Goal: Task Accomplishment & Management: Use online tool/utility

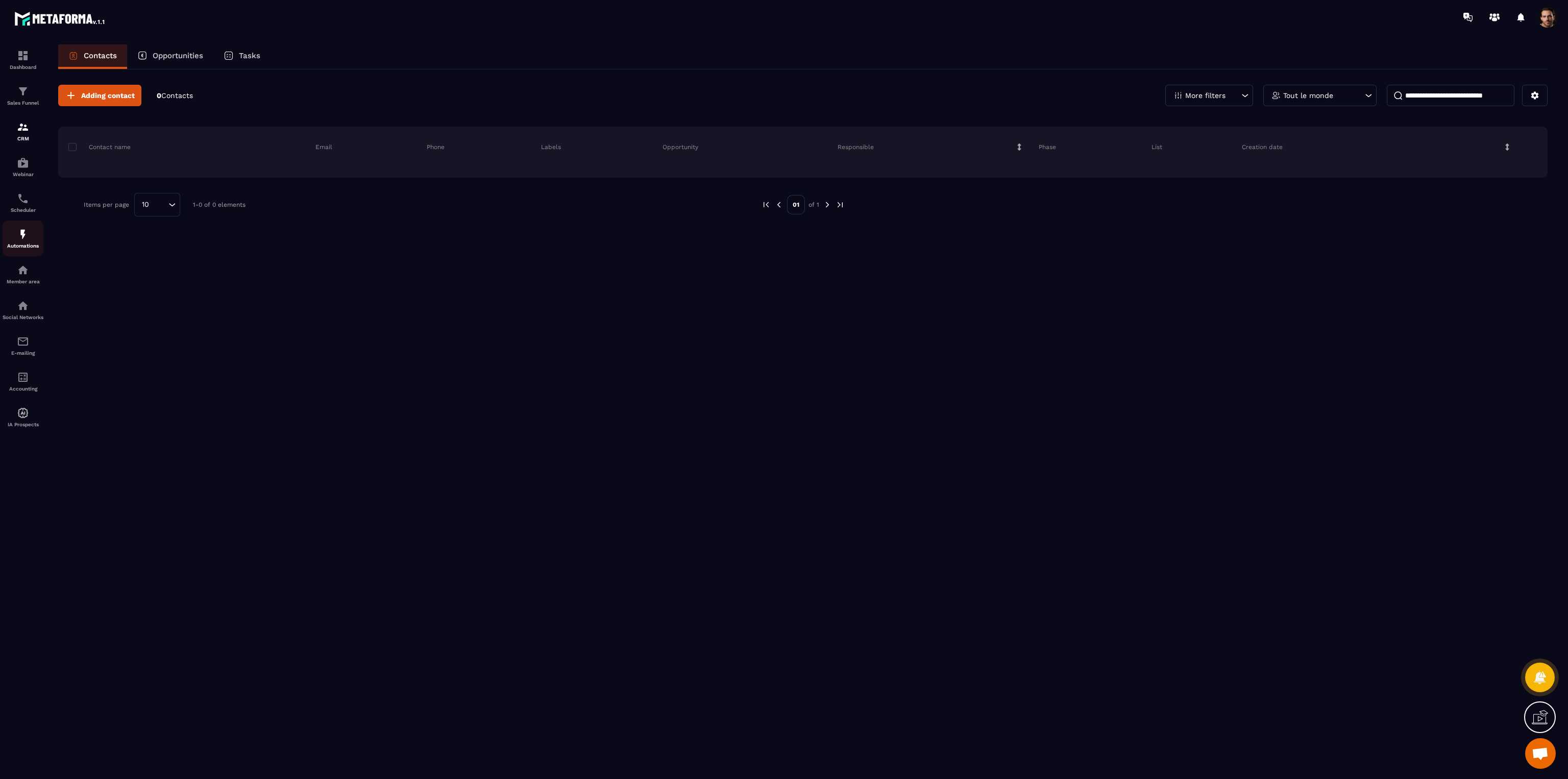
click at [35, 247] on p "Automations" at bounding box center [23, 245] width 41 height 6
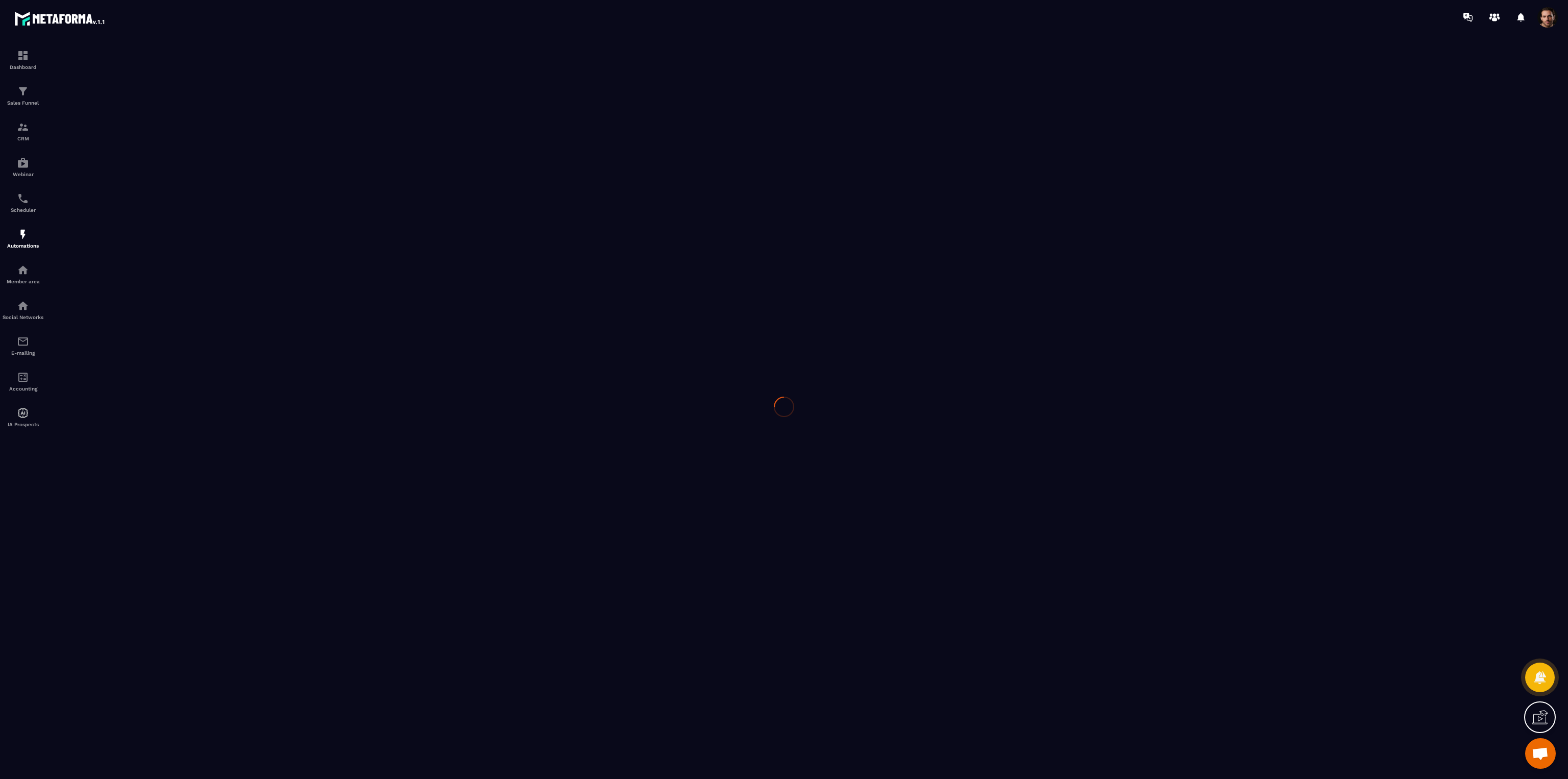
click at [29, 237] on div at bounding box center [784, 407] width 1568 height 745
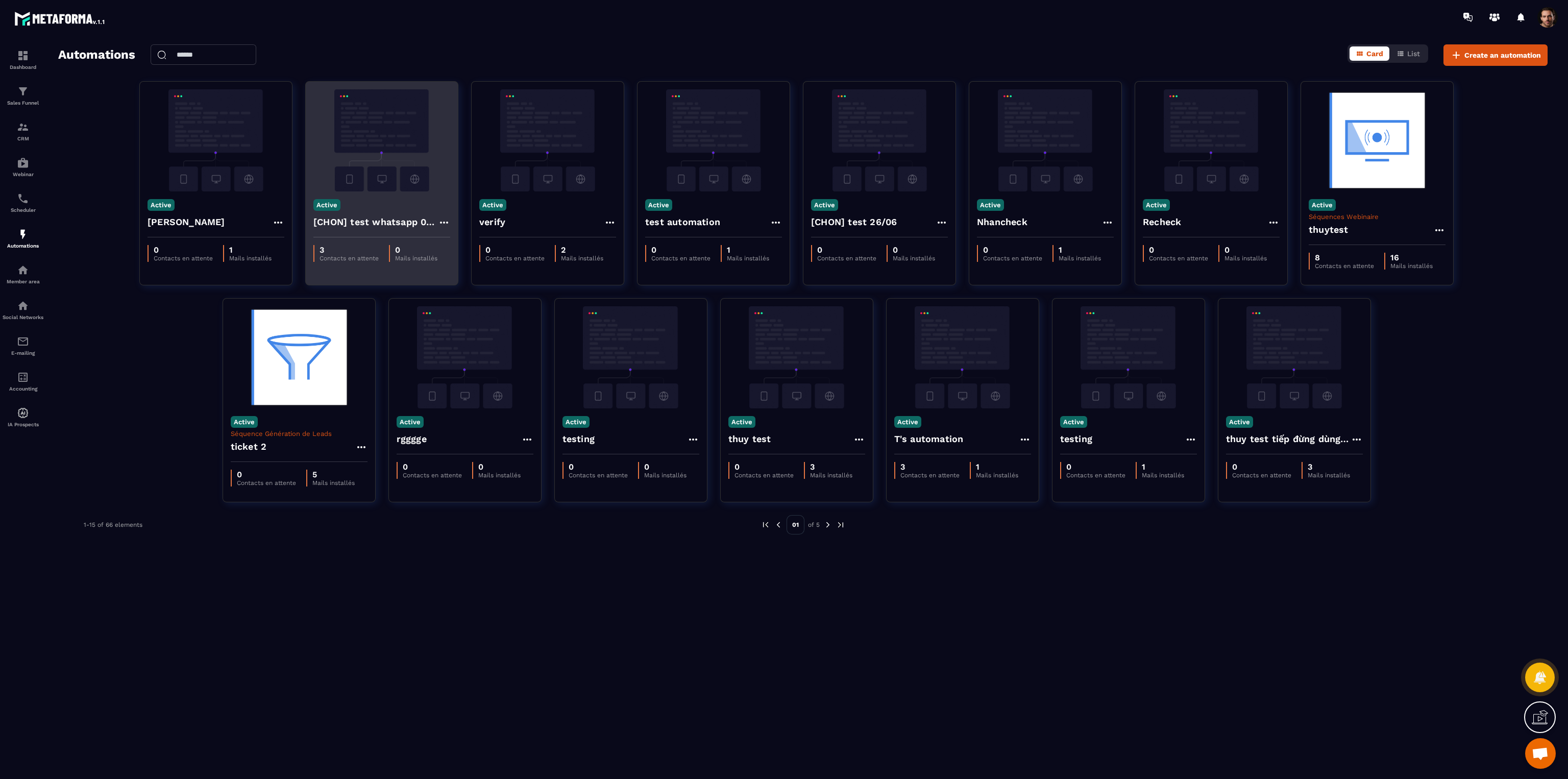
click at [364, 228] on h4 "[CHON] test whatsapp 02/07" at bounding box center [375, 222] width 124 height 14
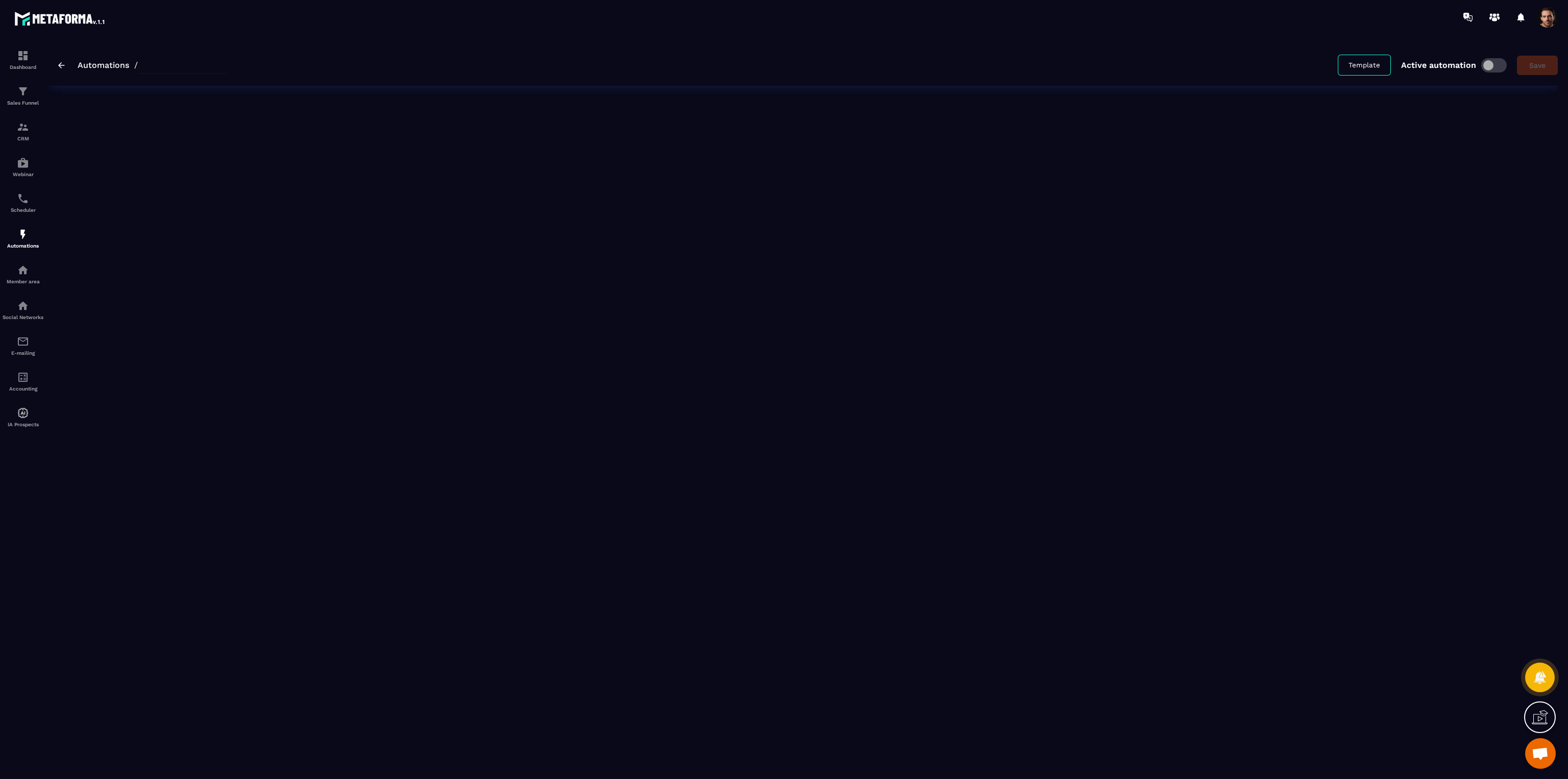
type input "**********"
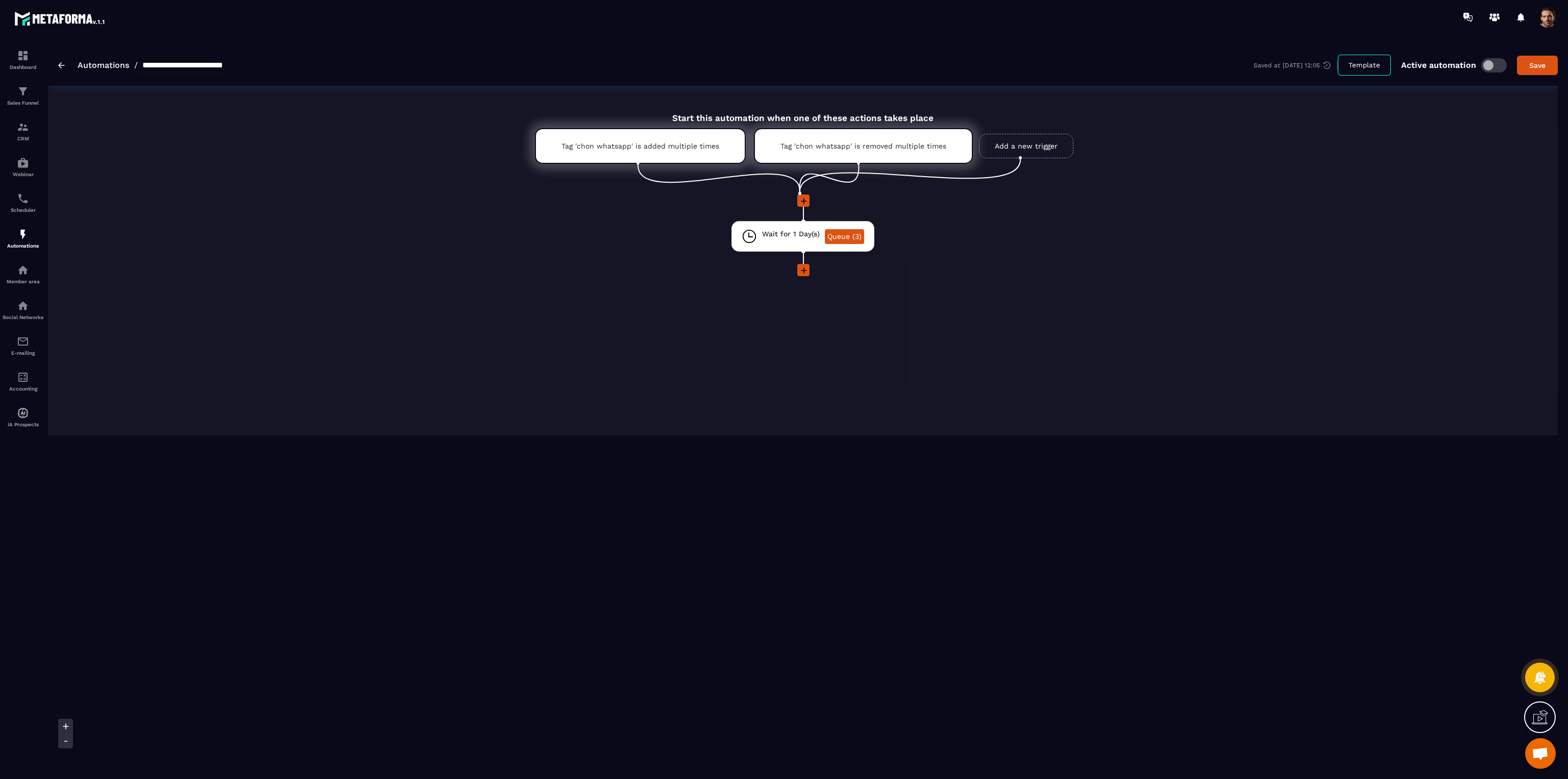
click at [802, 197] on icon at bounding box center [804, 201] width 10 height 10
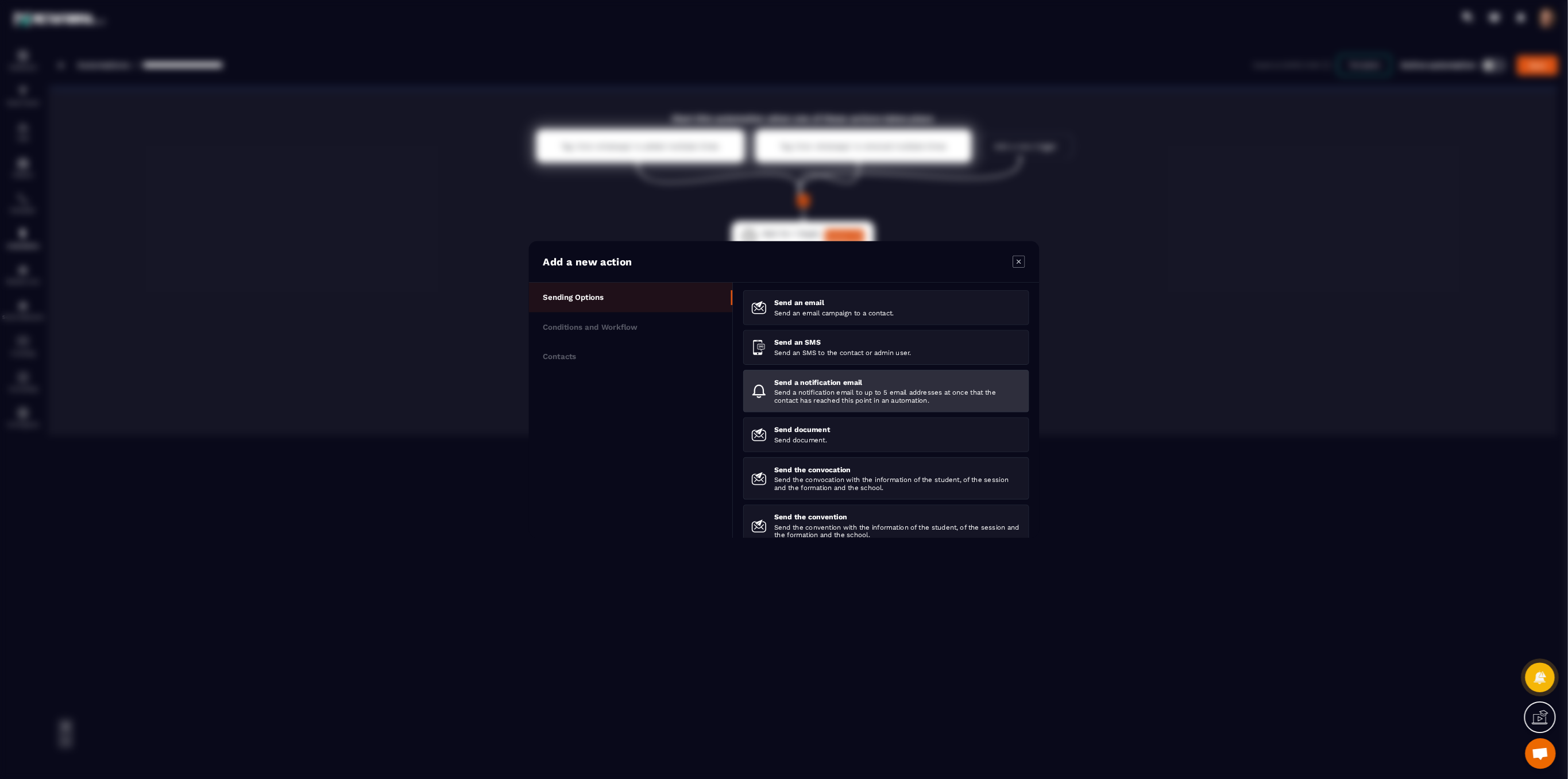
scroll to position [169, 0]
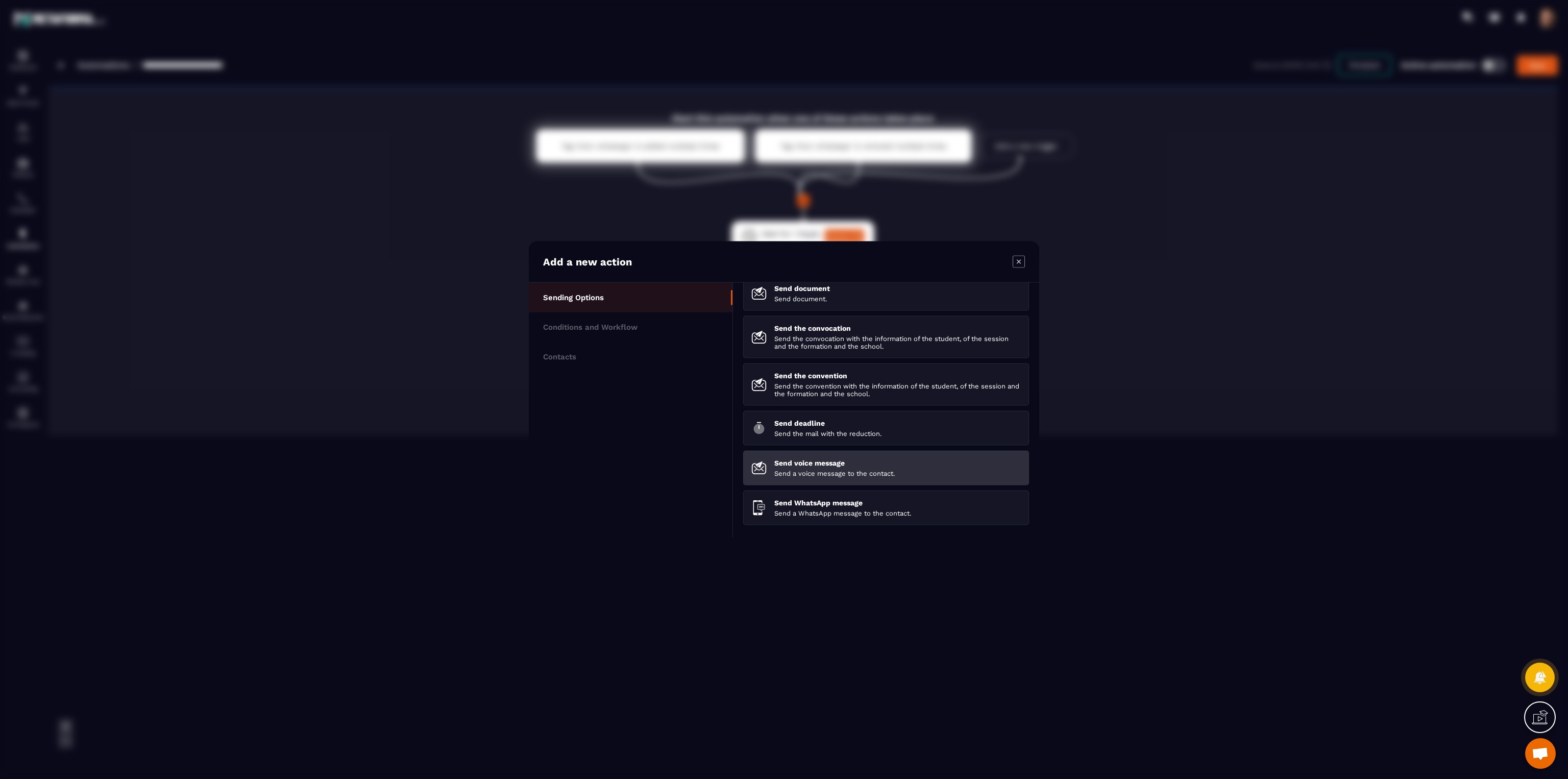
click at [835, 462] on p "Send voice message" at bounding box center [898, 463] width 246 height 8
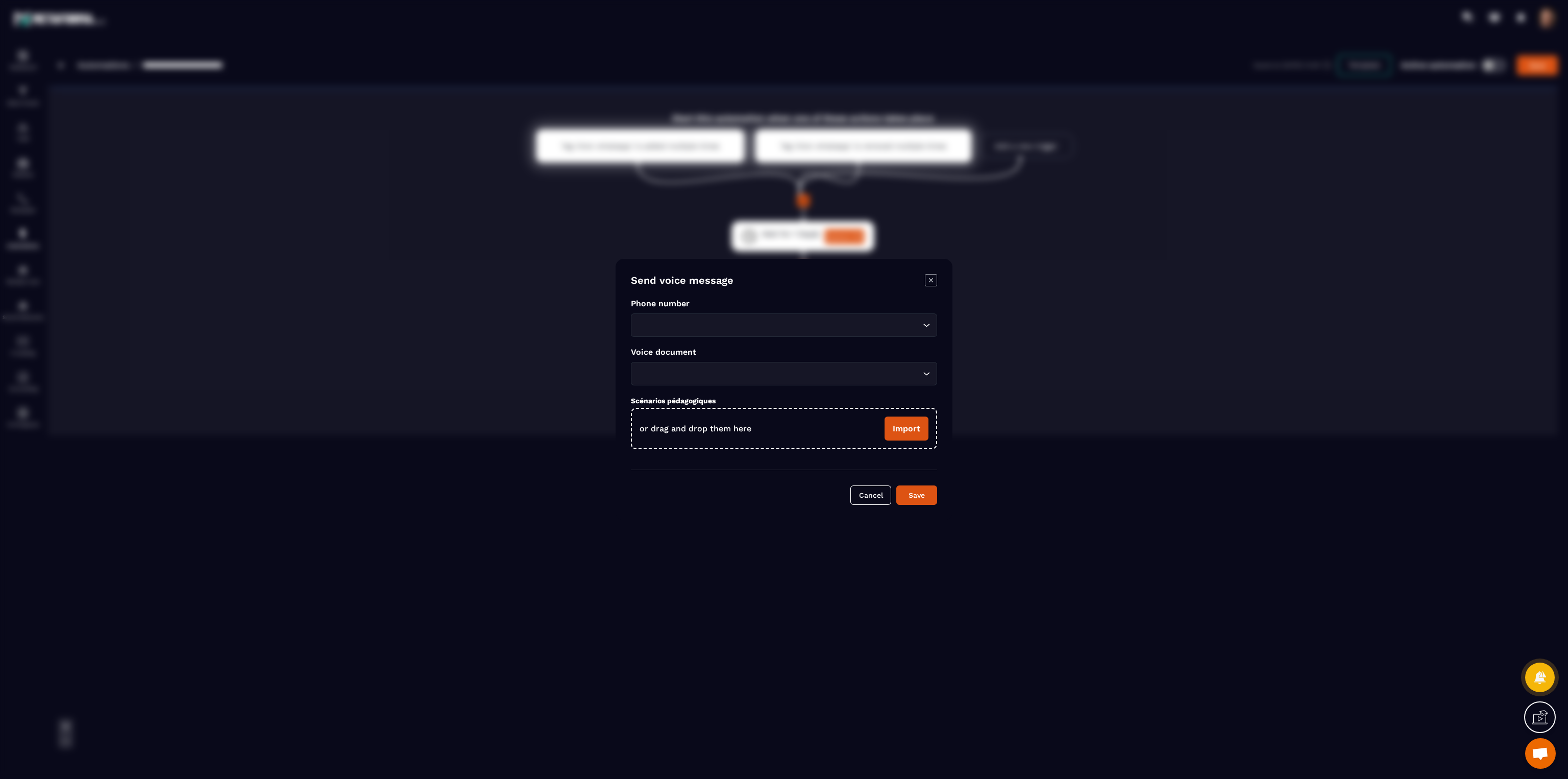
click at [704, 341] on form "Send voice message Phone number Loading... Voice document Loading... Scénarios …" at bounding box center [784, 389] width 306 height 231
click at [704, 324] on input "Search for option" at bounding box center [779, 325] width 283 height 11
click at [679, 349] on p "12046901390" at bounding box center [784, 347] width 285 height 10
click at [678, 367] on div "Loading..." at bounding box center [784, 374] width 306 height 24
click at [678, 395] on p "sample-3s.mp3" at bounding box center [784, 395] width 285 height 10
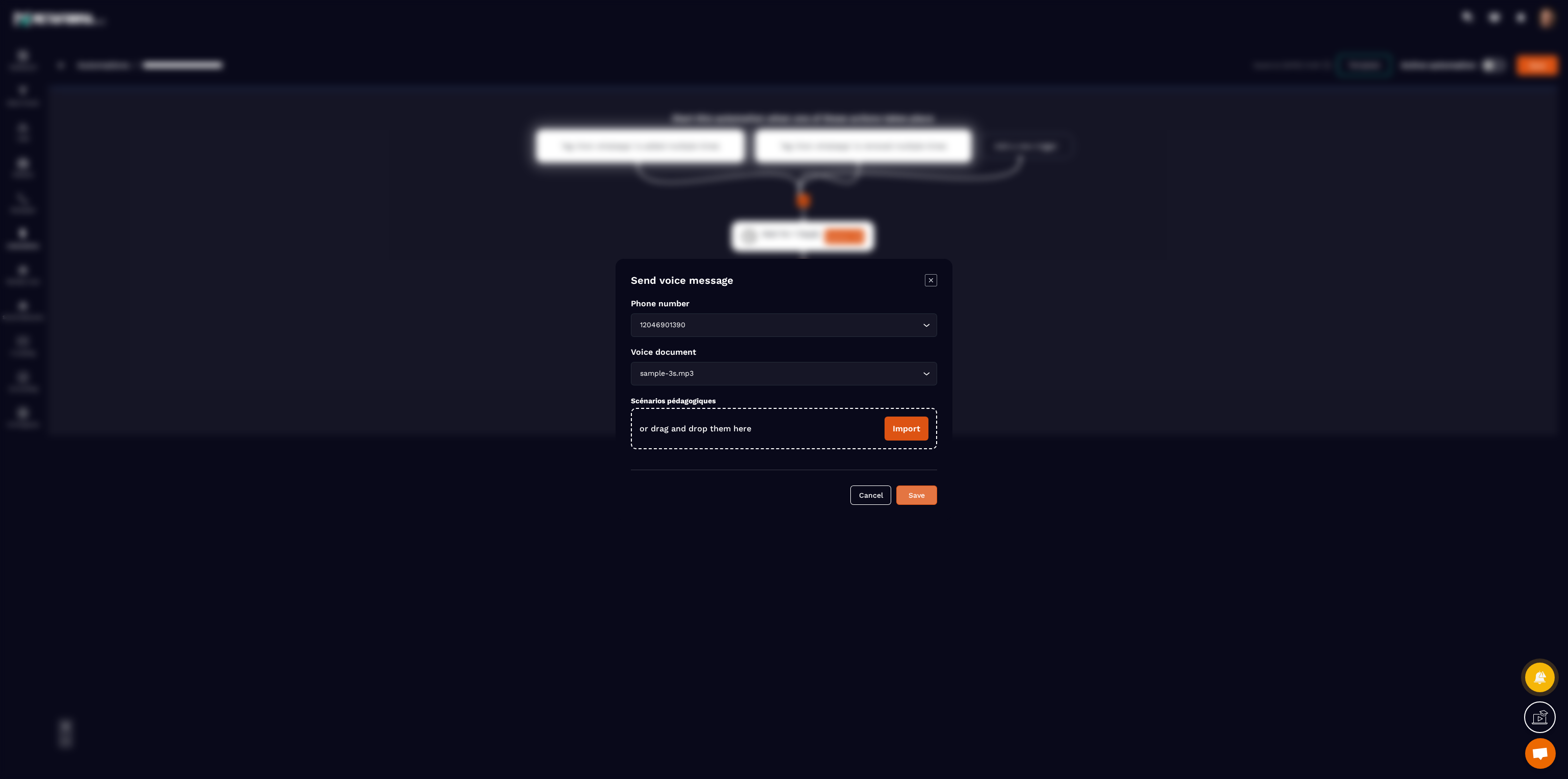
click at [915, 499] on button "Save" at bounding box center [917, 495] width 41 height 19
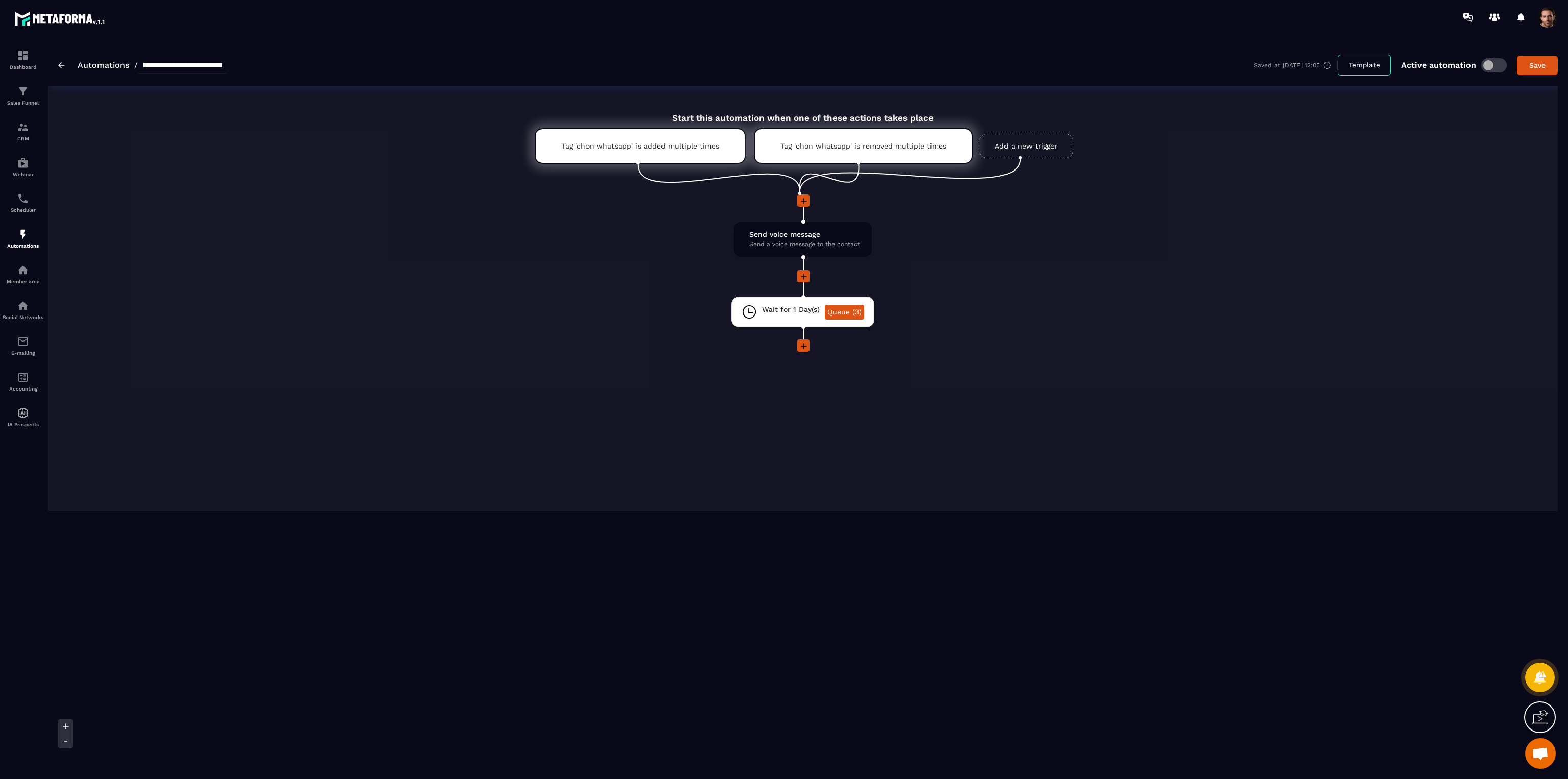
click at [805, 273] on icon at bounding box center [804, 276] width 10 height 10
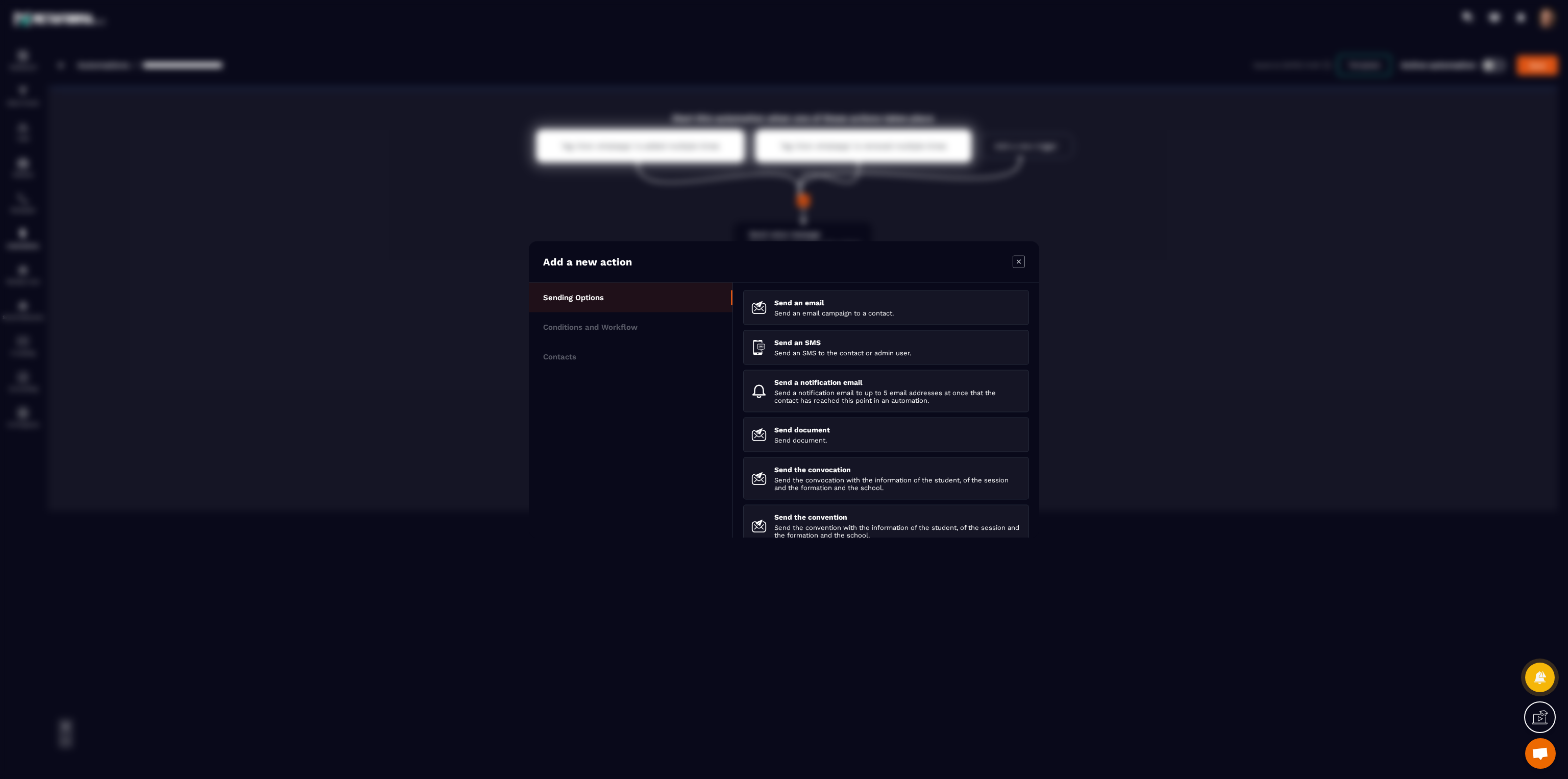
click at [1020, 262] on icon "Modal window" at bounding box center [1019, 262] width 12 height 12
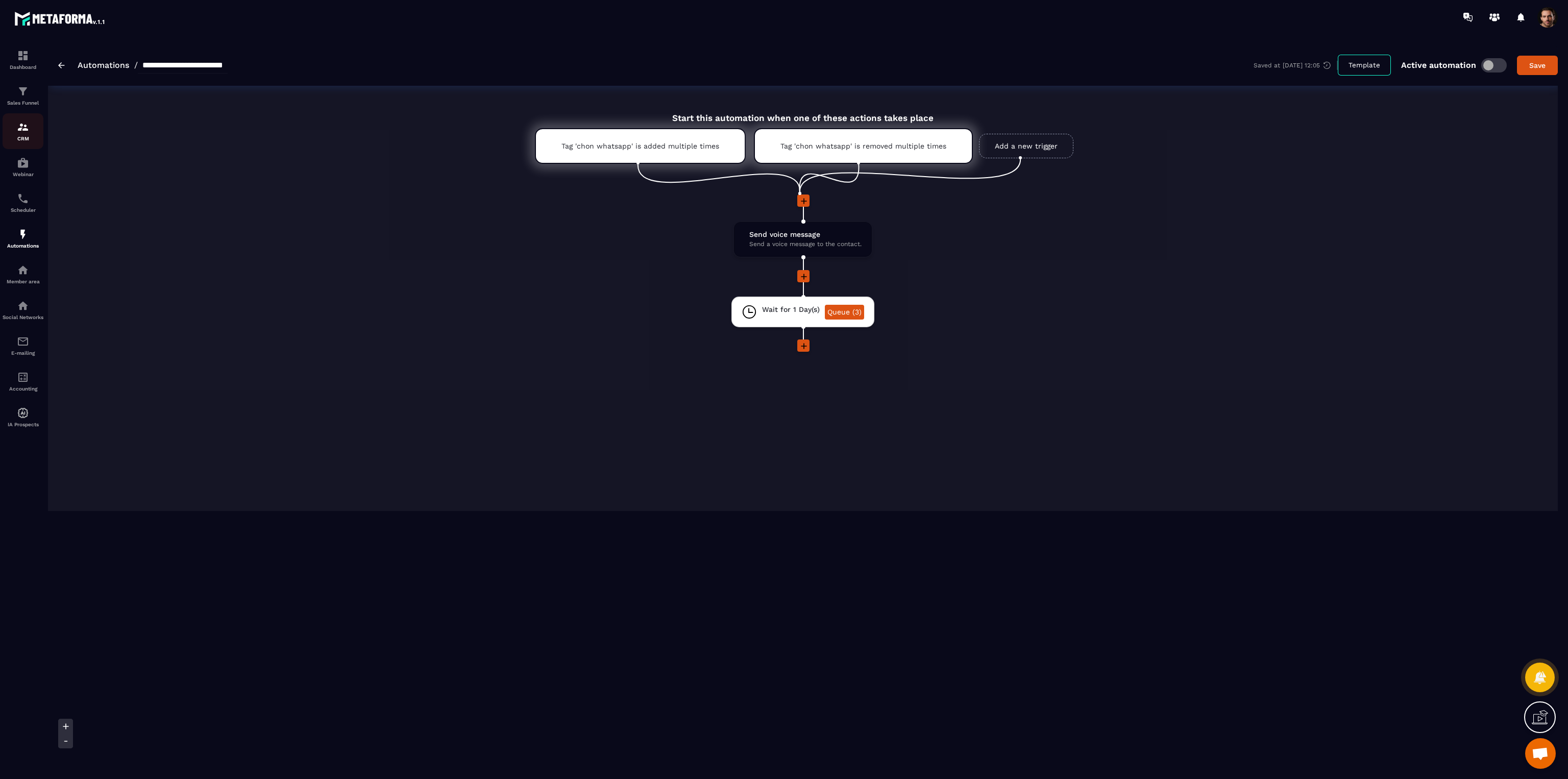
click at [12, 127] on div "CRM" at bounding box center [23, 131] width 41 height 21
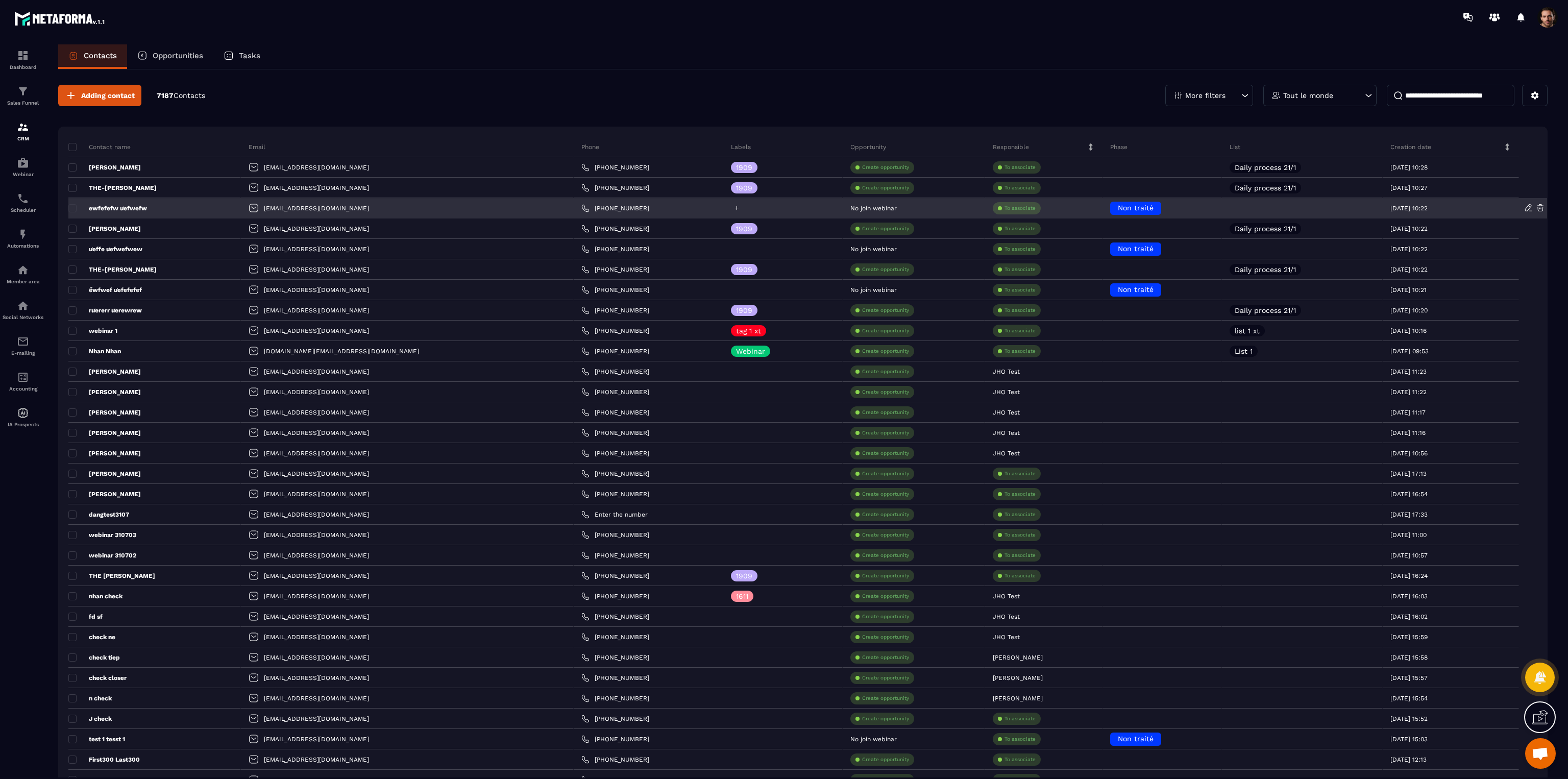
click at [723, 209] on div at bounding box center [783, 208] width 120 height 21
click at [735, 209] on icon at bounding box center [737, 208] width 4 height 4
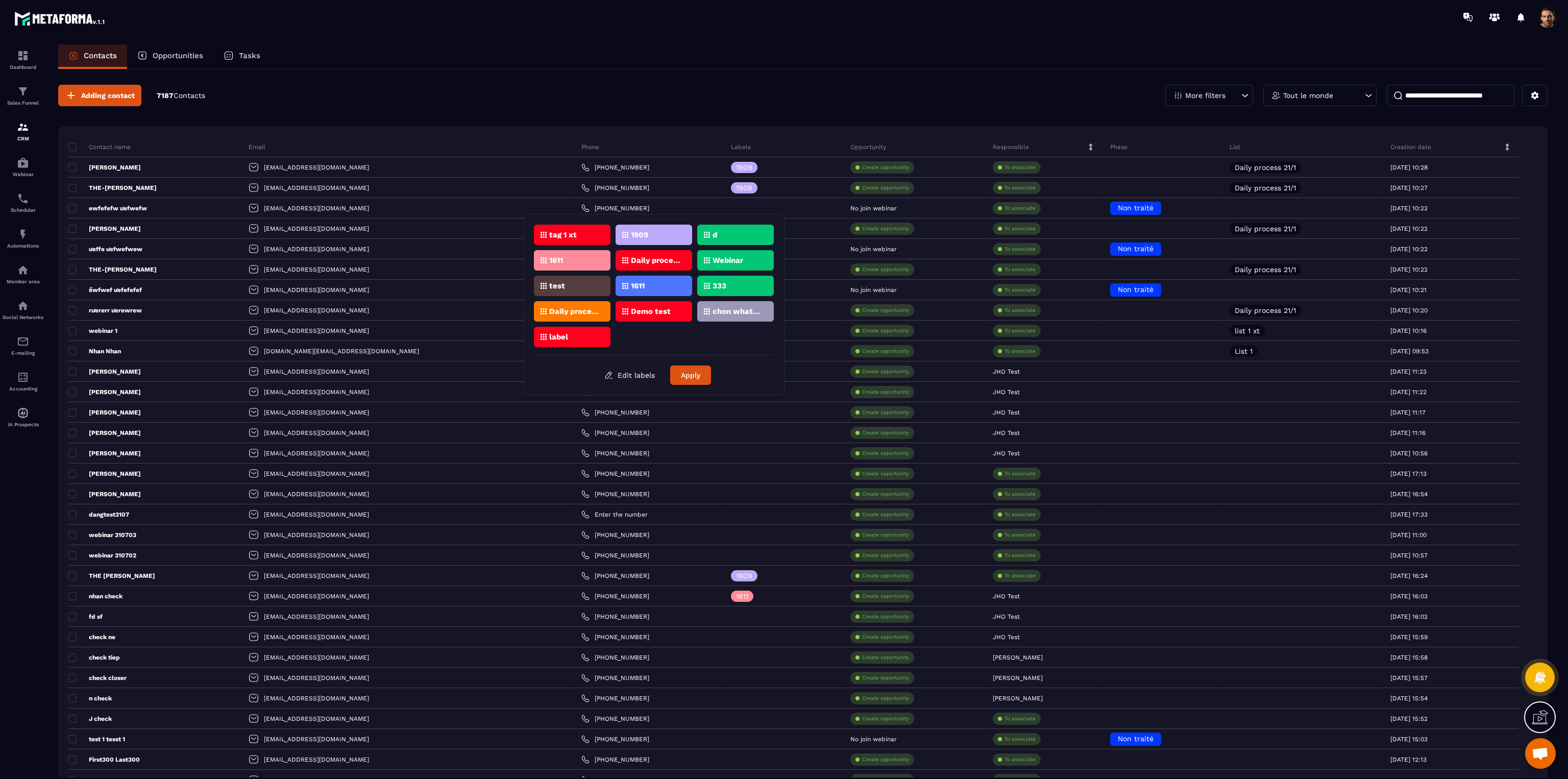
click at [713, 308] on p "chon whatsapp" at bounding box center [738, 311] width 50 height 7
click at [690, 374] on button "Apply" at bounding box center [691, 375] width 41 height 19
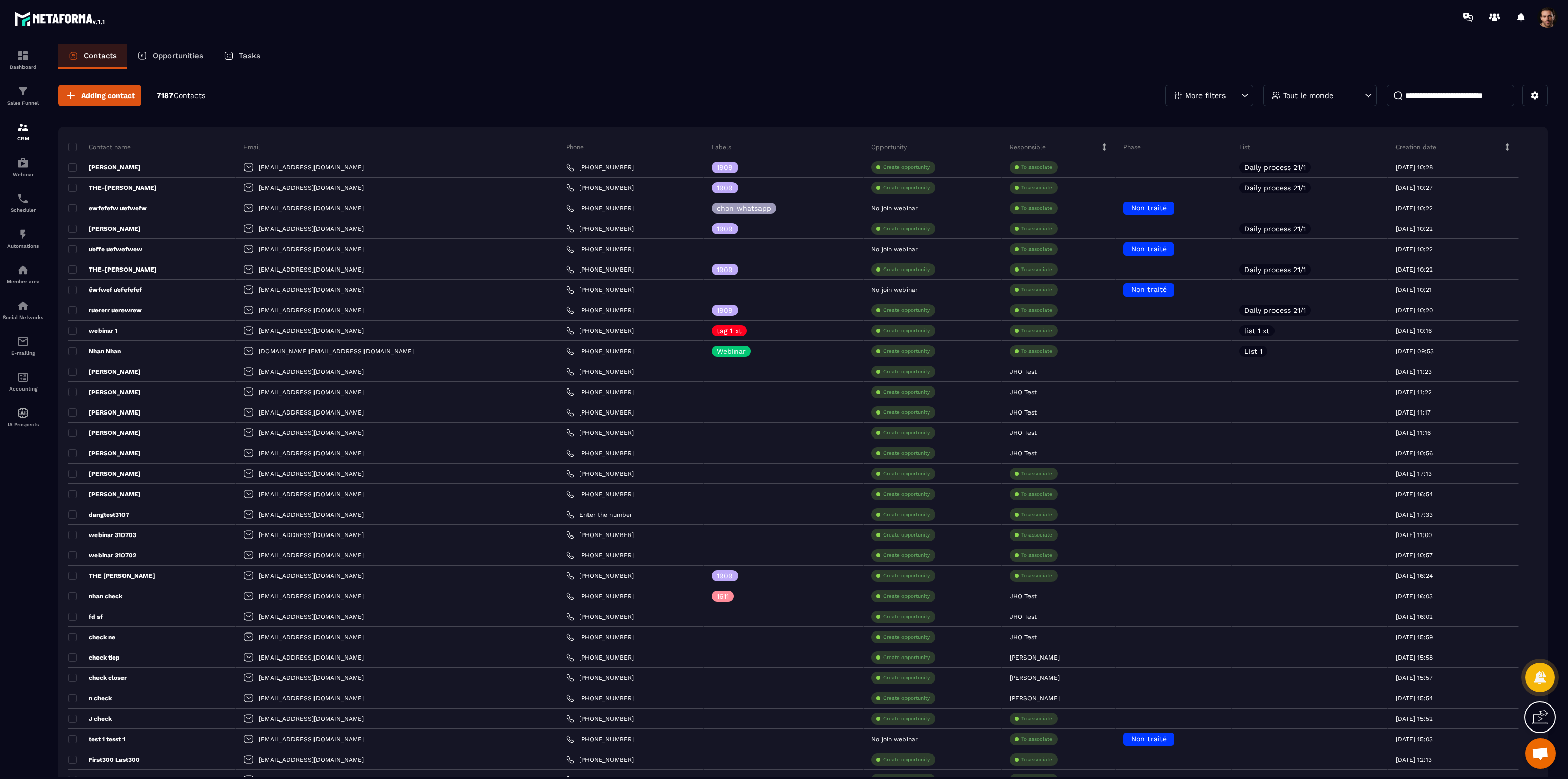
click at [1444, 101] on input at bounding box center [1450, 95] width 128 height 21
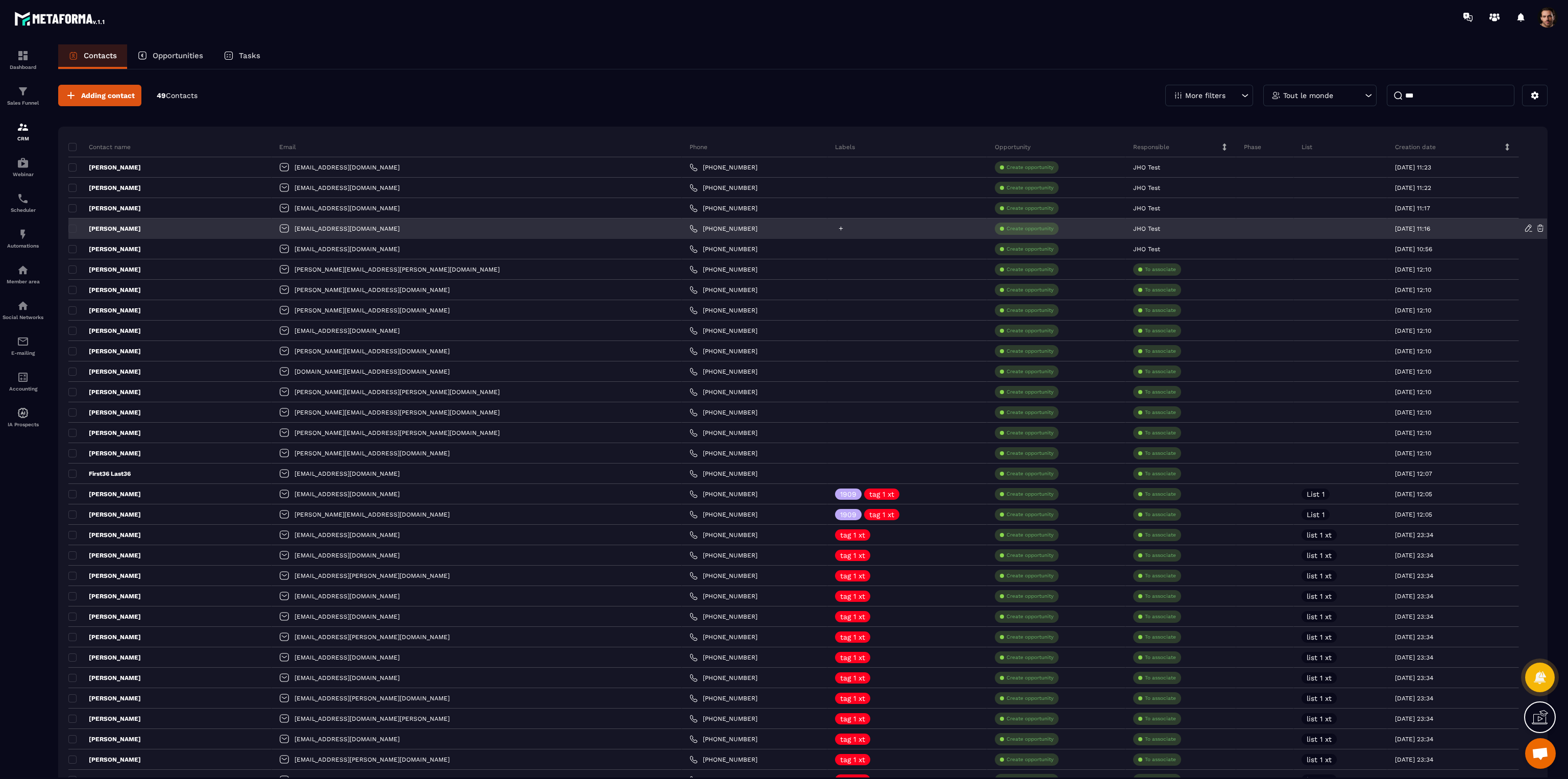
type input "***"
click at [837, 230] on icon at bounding box center [840, 229] width 7 height 7
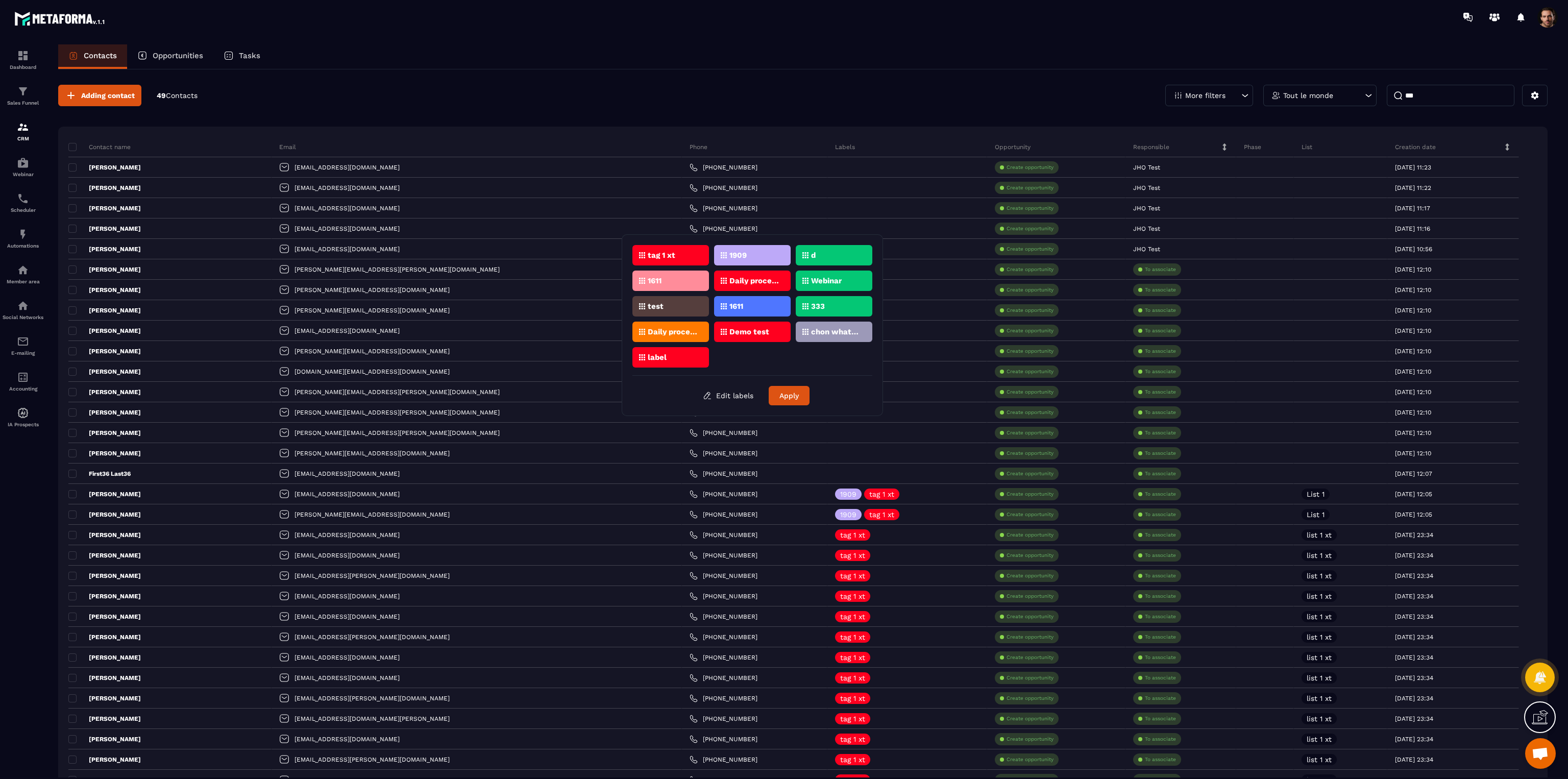
click at [709, 347] on div "chon whatsapp" at bounding box center [670, 357] width 77 height 21
click at [786, 395] on button "Apply" at bounding box center [789, 395] width 41 height 19
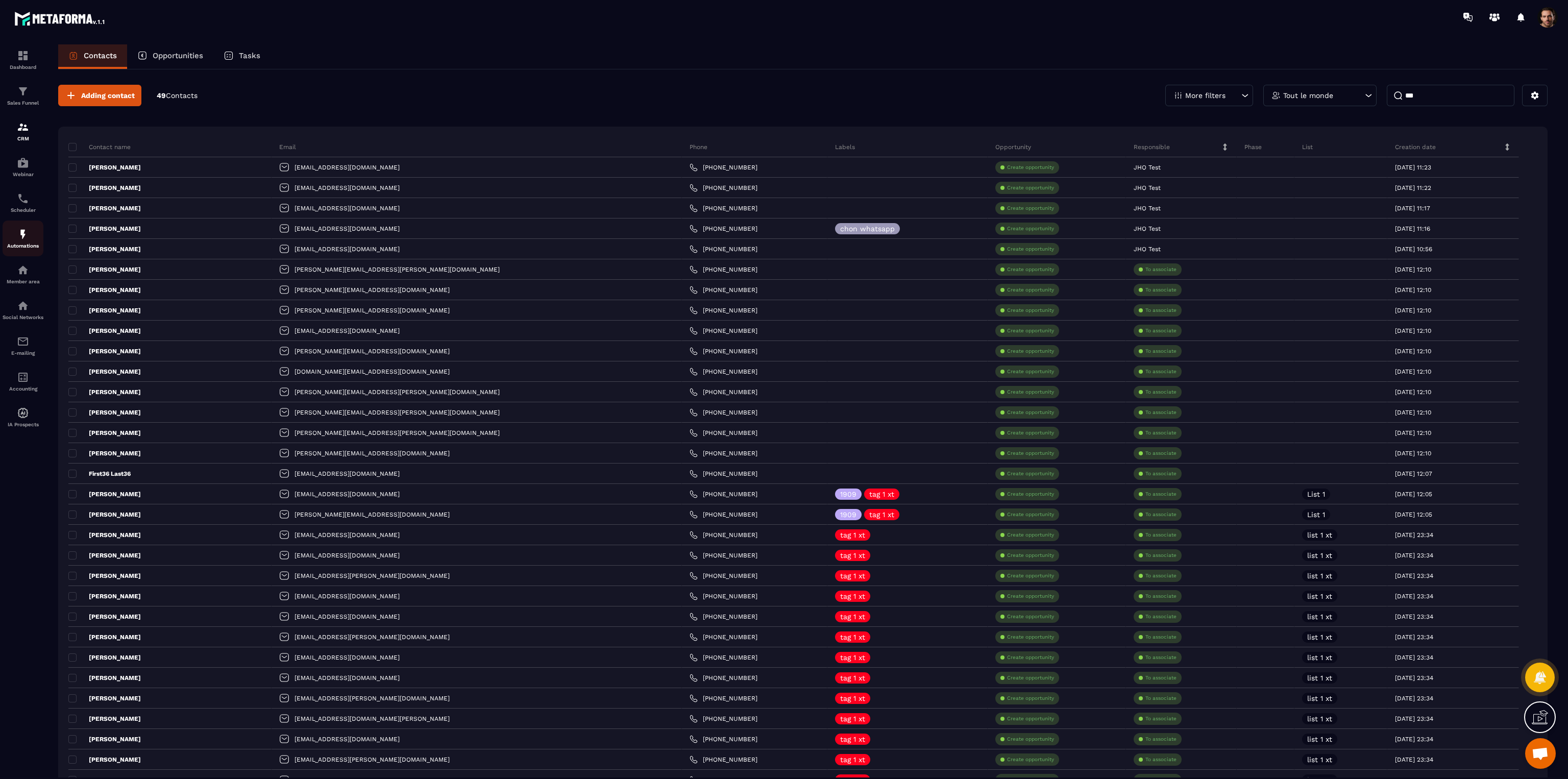
click at [22, 235] on img at bounding box center [23, 234] width 12 height 12
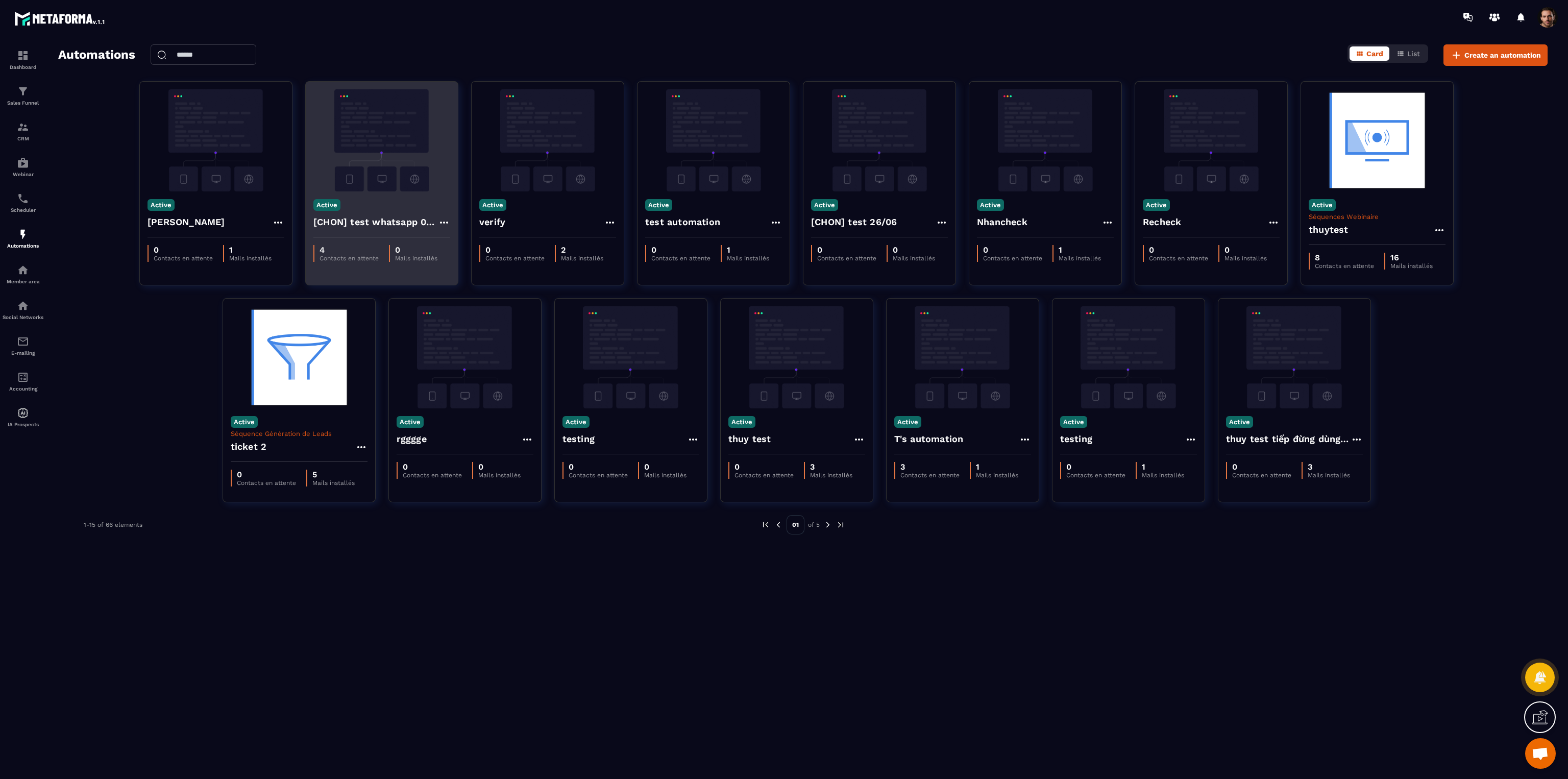
click at [387, 218] on h4 "[CHON] test whatsapp 02/07" at bounding box center [375, 222] width 124 height 14
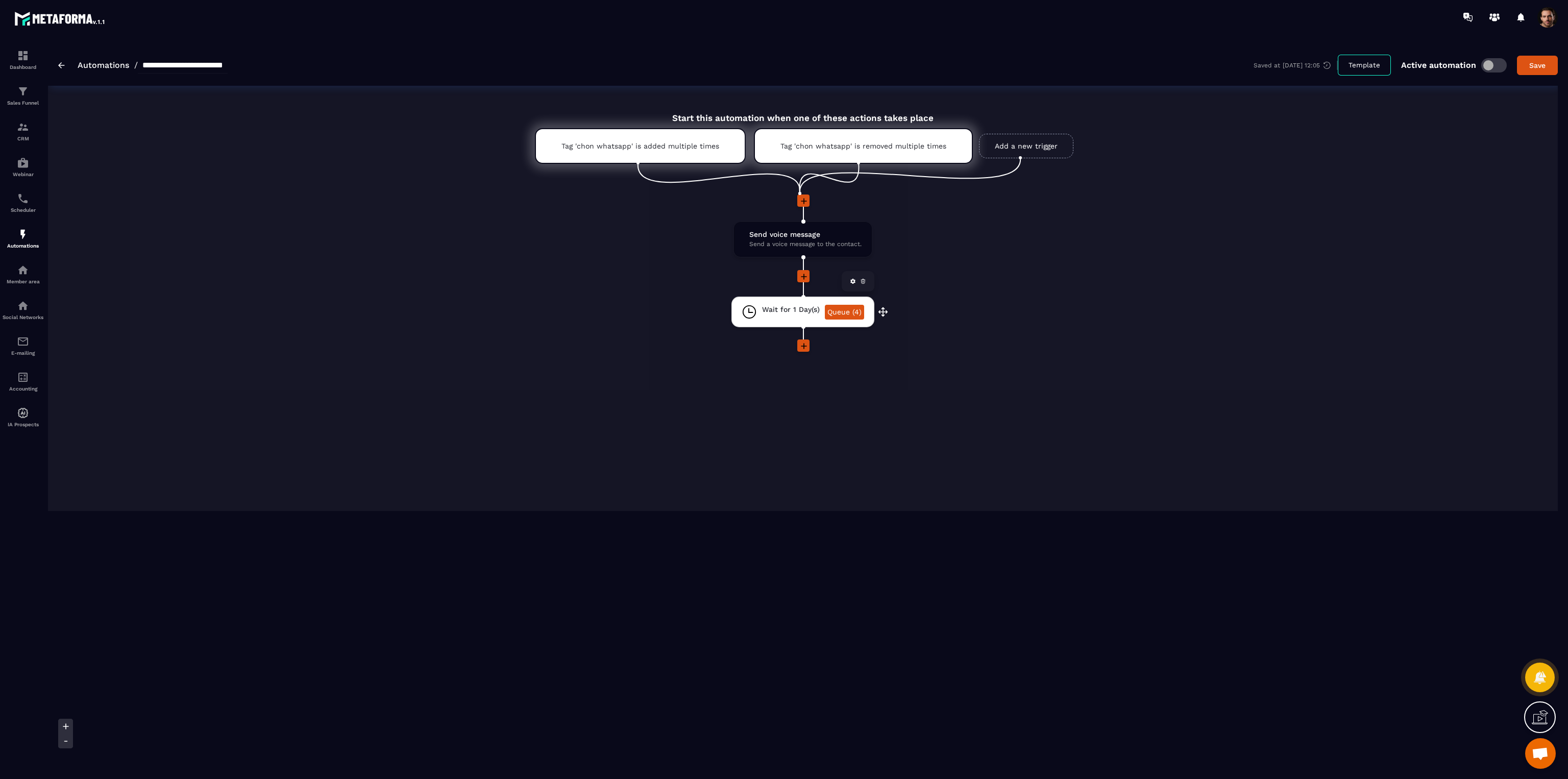
click at [838, 308] on link "Queue (4)" at bounding box center [844, 312] width 39 height 15
click at [784, 240] on span "Send a voice message to the contact." at bounding box center [805, 245] width 112 height 10
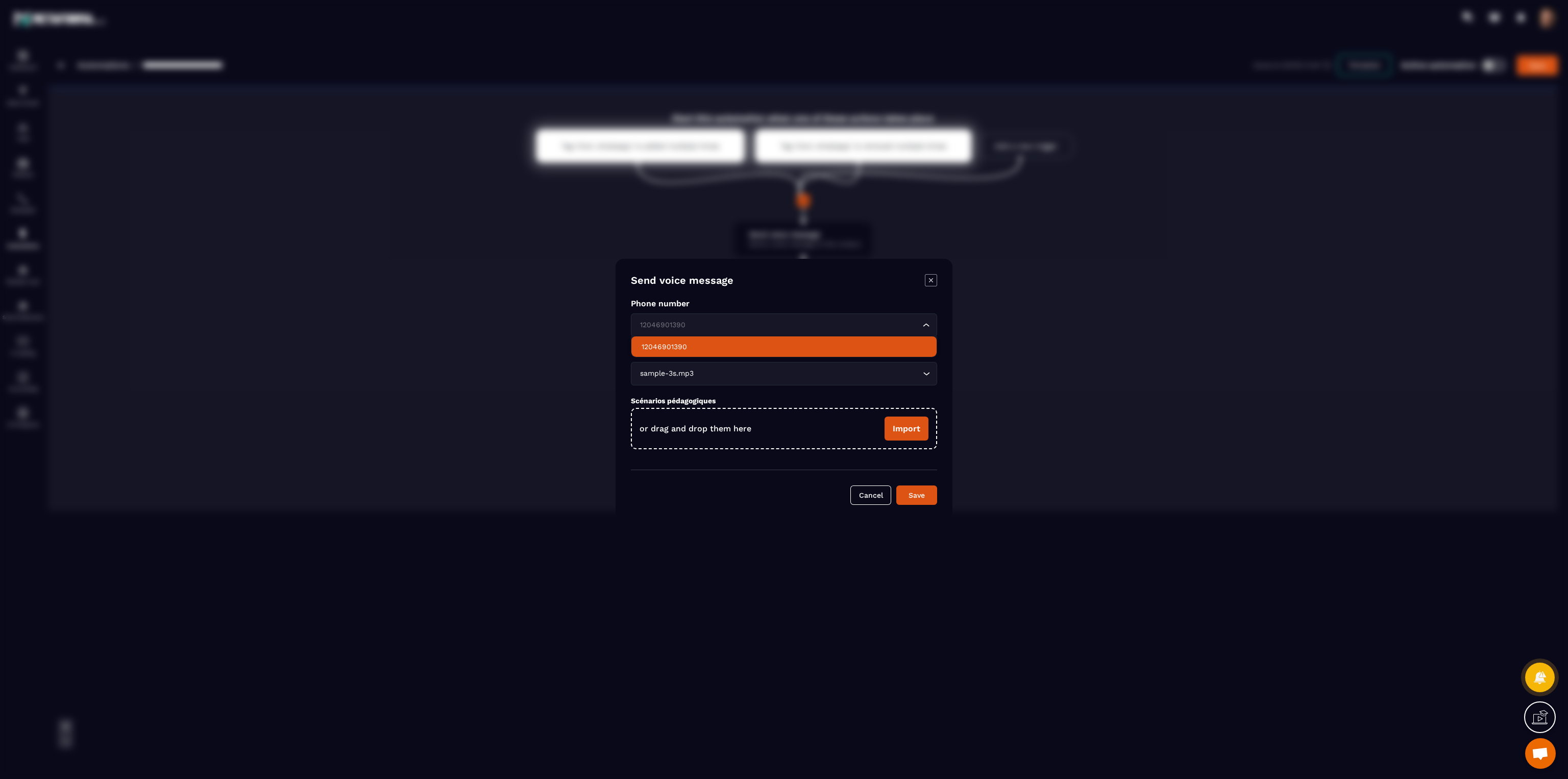
drag, startPoint x: 724, startPoint y: 328, endPoint x: 647, endPoint y: 326, distance: 77.0
click at [647, 326] on input "Search for option" at bounding box center [779, 325] width 283 height 11
drag, startPoint x: 713, startPoint y: 344, endPoint x: 632, endPoint y: 344, distance: 81.0
click at [632, 344] on li "12046901390" at bounding box center [784, 346] width 305 height 21
click at [929, 279] on icon "Modal window" at bounding box center [931, 280] width 12 height 12
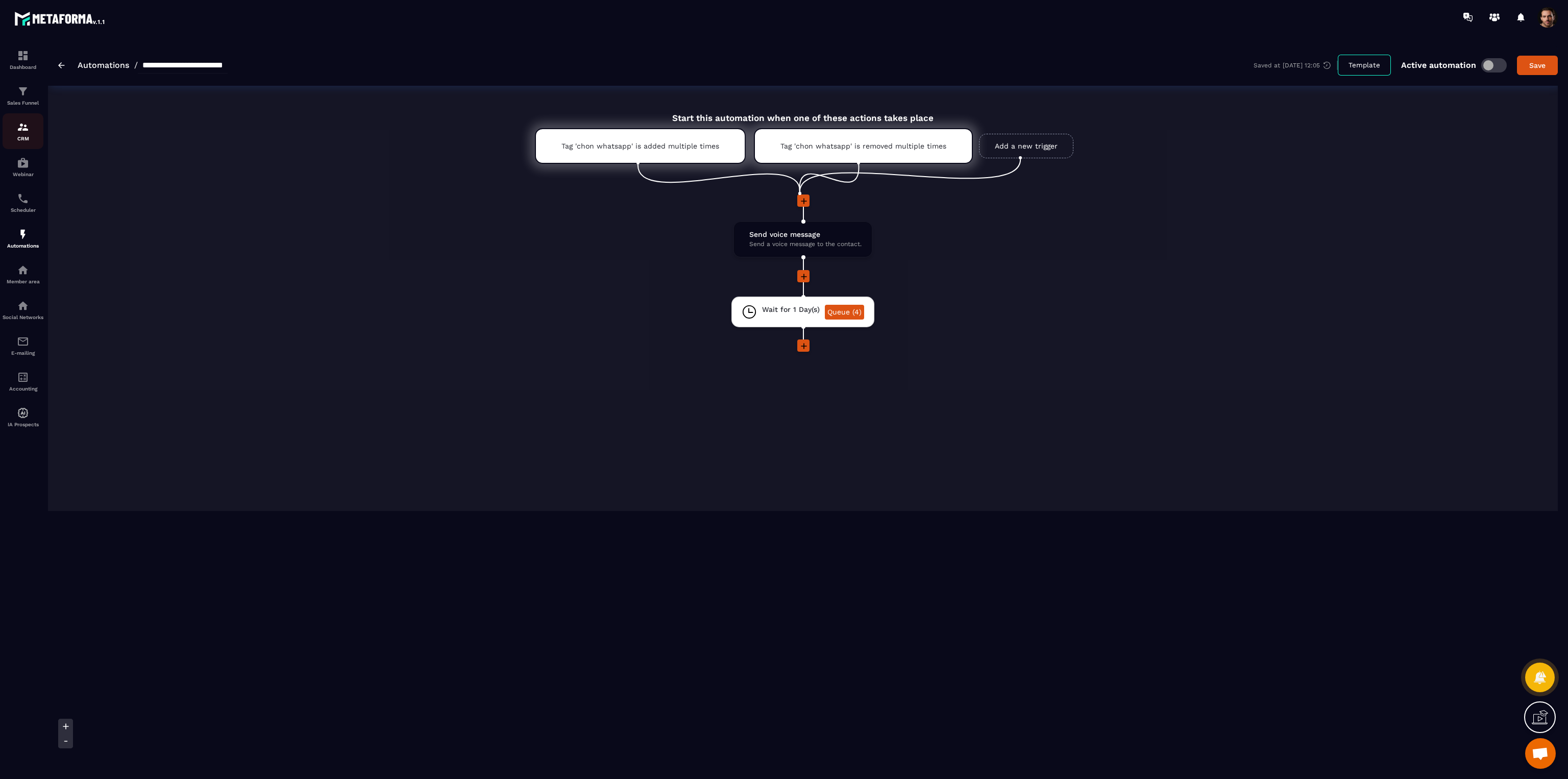
click at [24, 135] on div "CRM" at bounding box center [23, 131] width 41 height 21
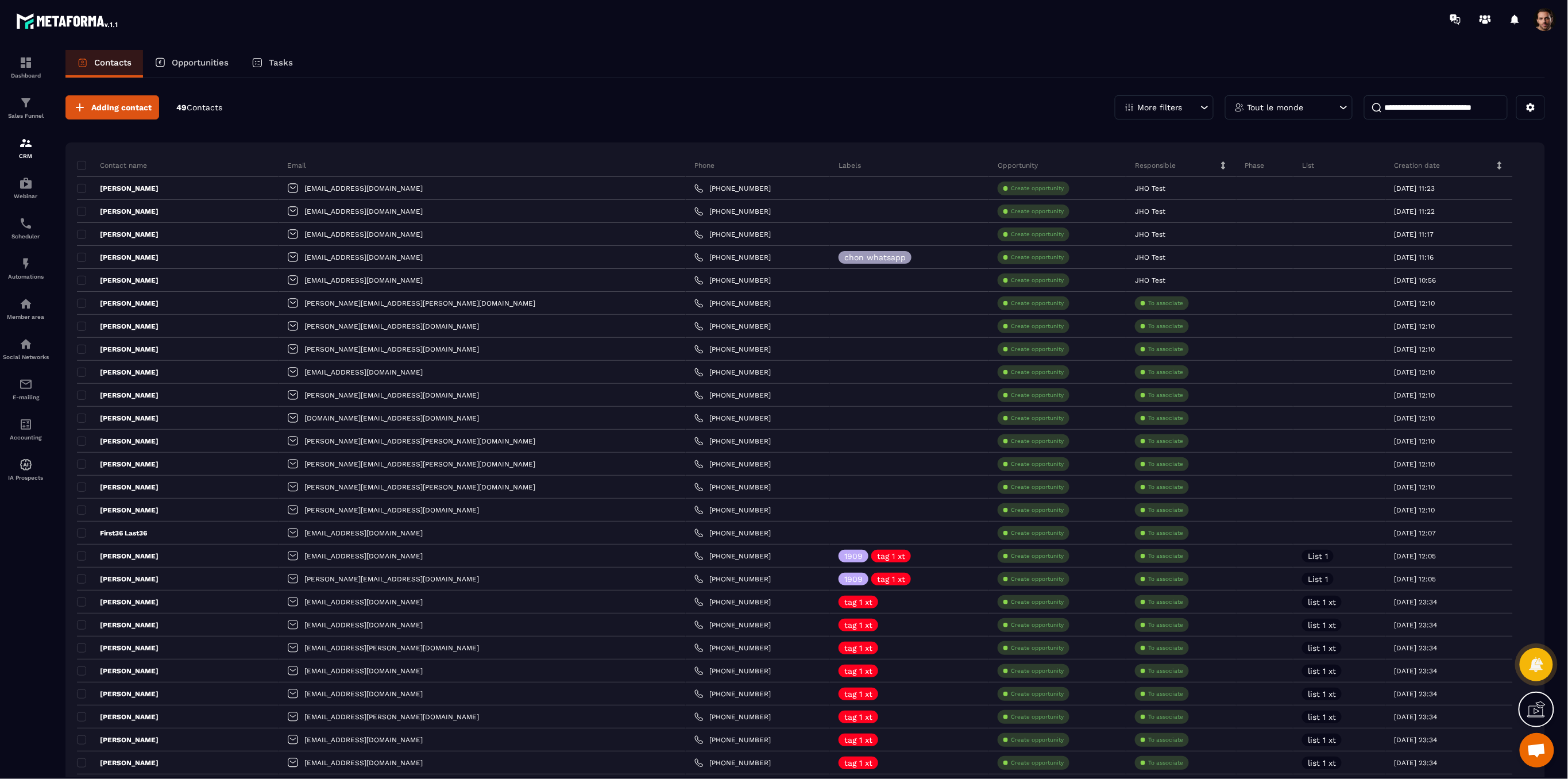
click at [1441, 106] on input at bounding box center [1436, 107] width 144 height 24
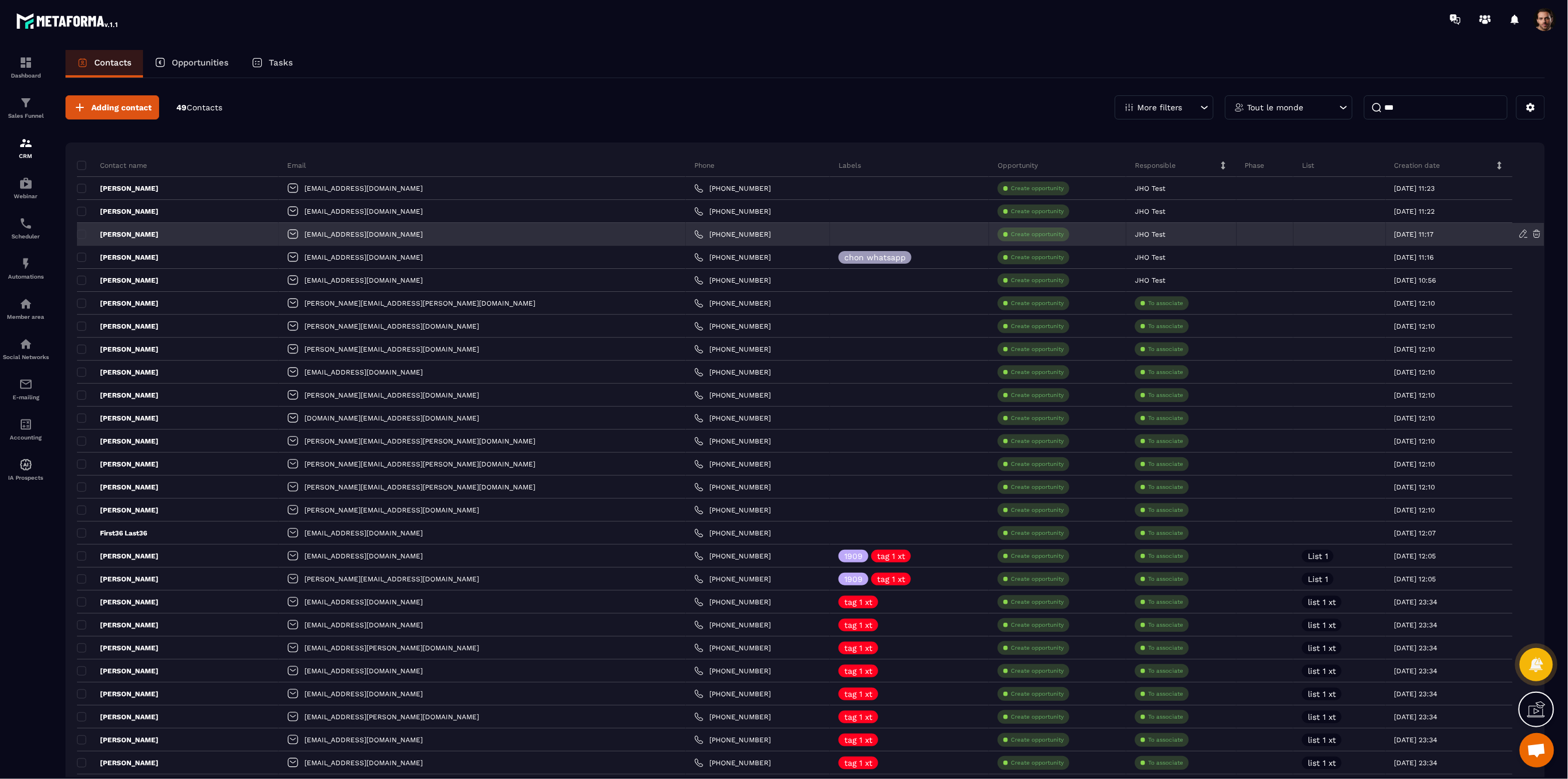
type input "***"
click at [139, 231] on div "[PERSON_NAME]" at bounding box center [178, 234] width 202 height 23
